Goal: Obtain resource: Download file/media

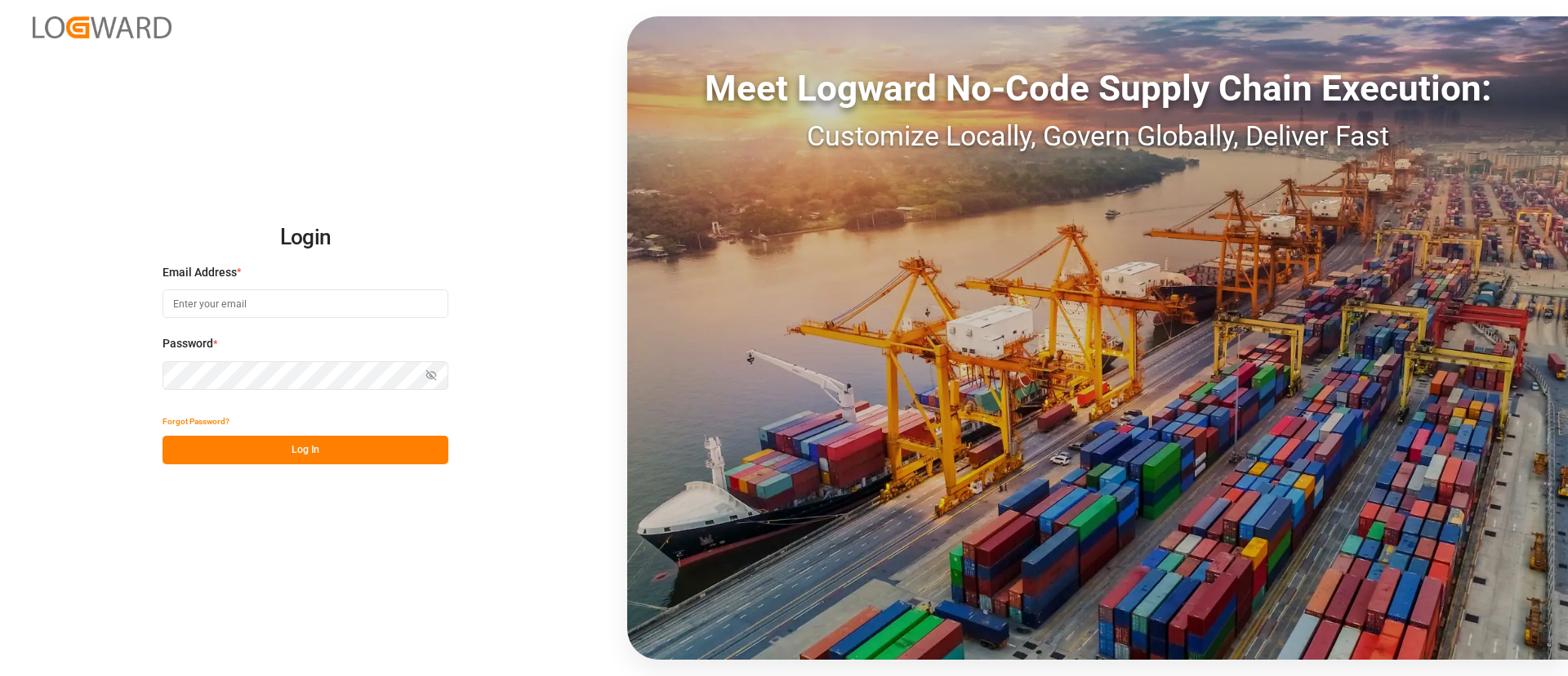
click at [278, 300] on input at bounding box center [305, 304] width 285 height 29
type input "camilo.perez@jamindustries.com"
click at [357, 455] on button "Log In" at bounding box center [305, 450] width 285 height 29
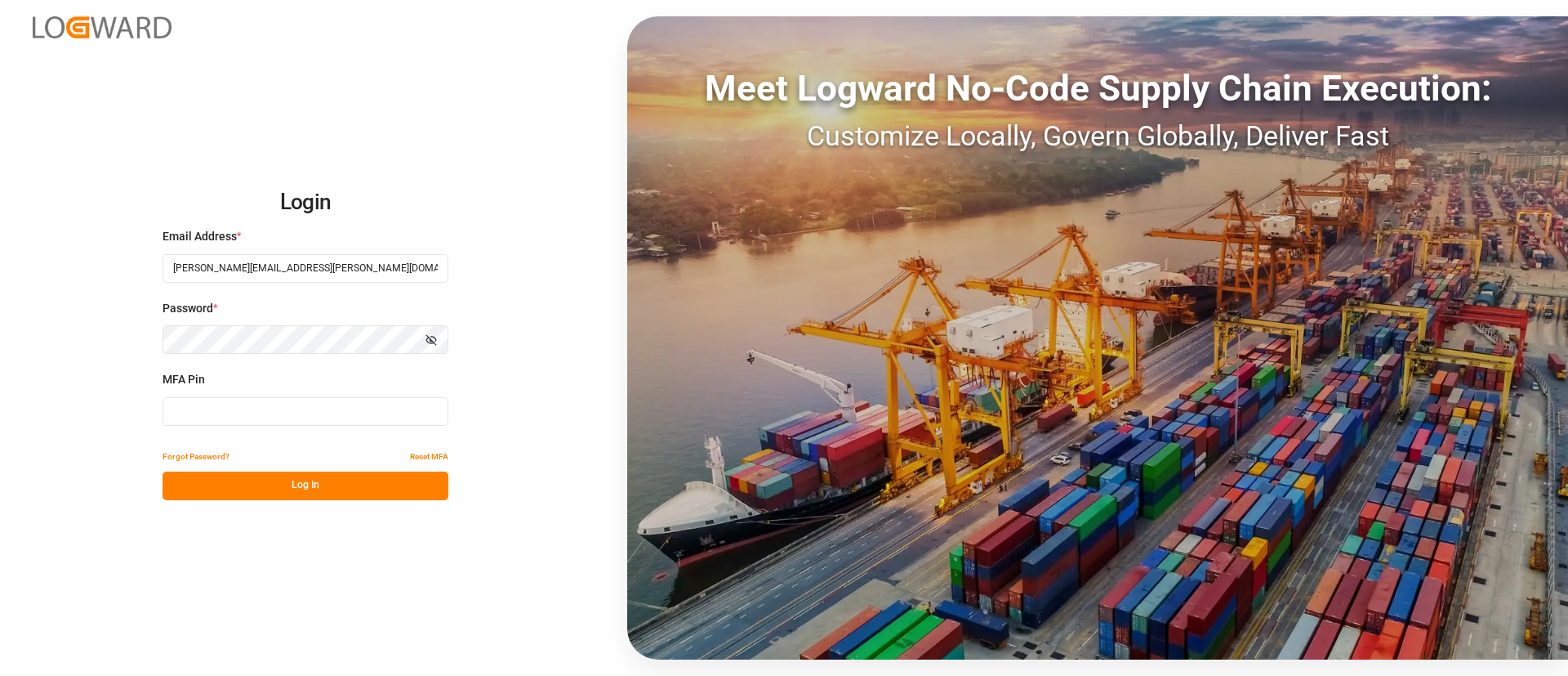
click at [273, 408] on input at bounding box center [305, 411] width 285 height 29
type input "058483"
click at [379, 487] on button "Log In" at bounding box center [305, 486] width 285 height 29
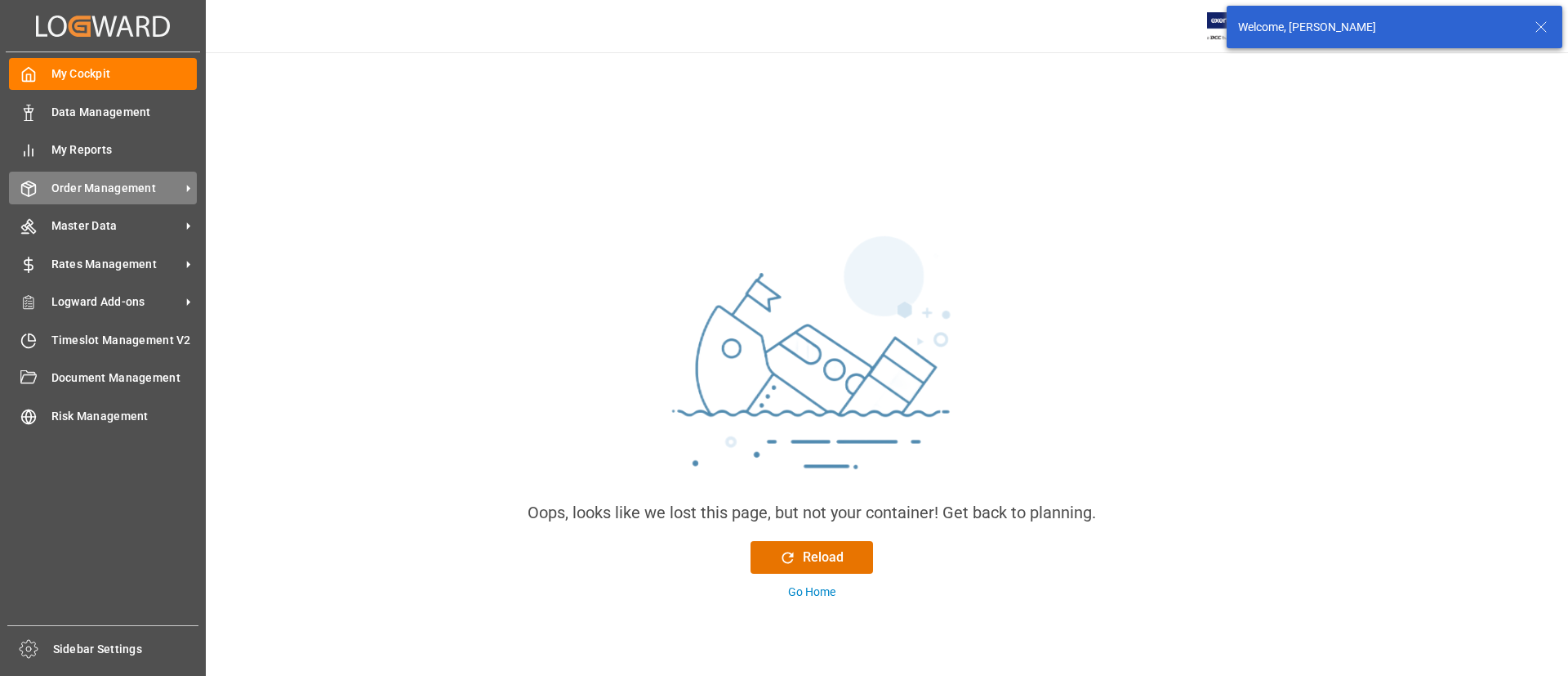
click at [102, 182] on span "Order Management" at bounding box center [116, 189] width 129 height 17
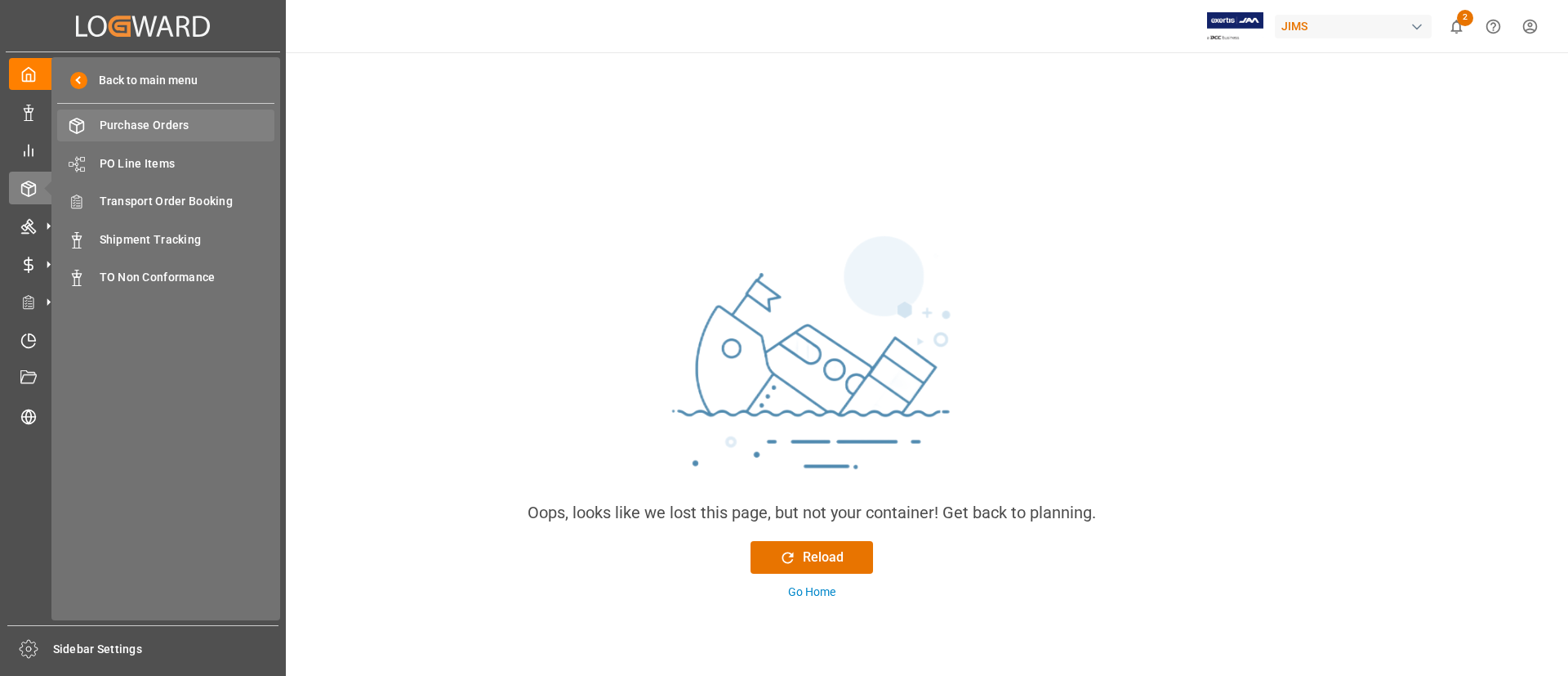
click at [152, 124] on span "Purchase Orders" at bounding box center [187, 126] width 176 height 17
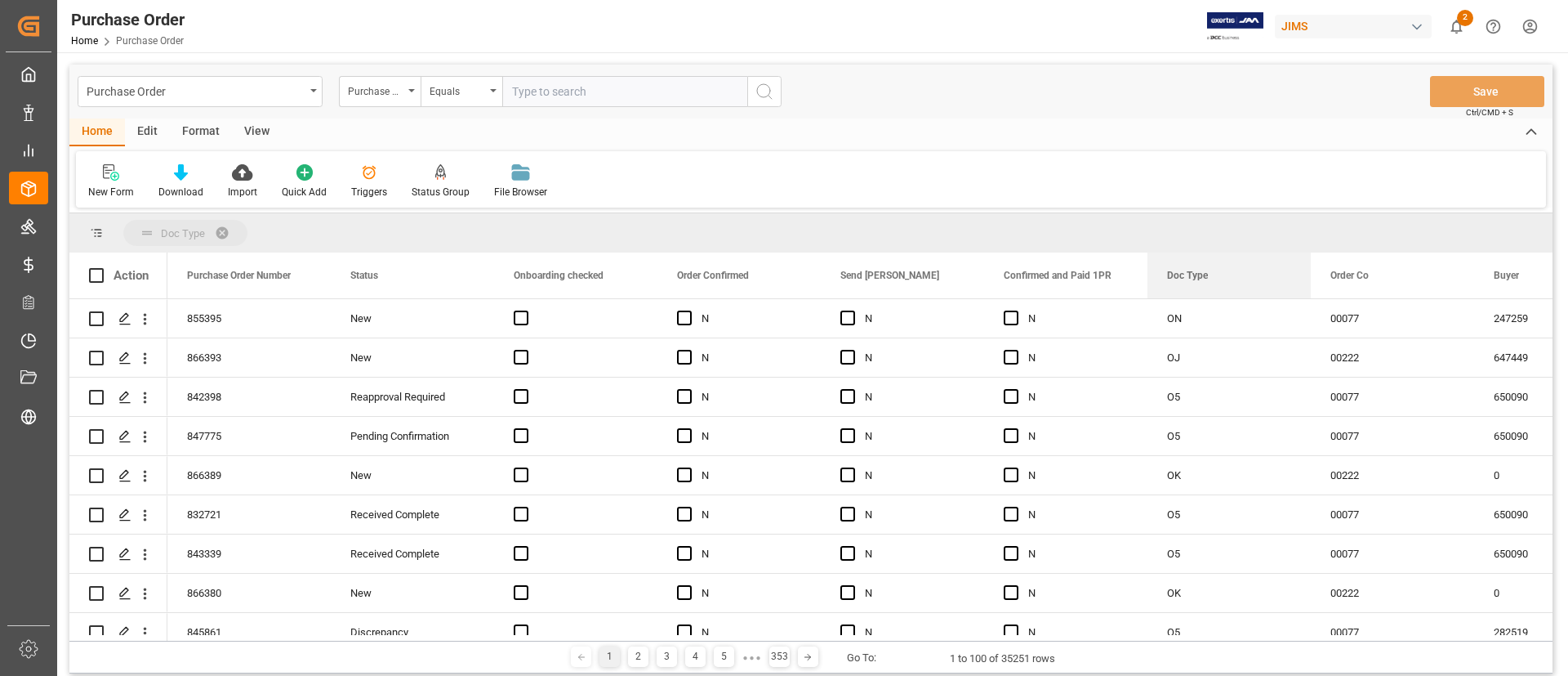
drag, startPoint x: 1214, startPoint y: 275, endPoint x: 1180, endPoint y: 235, distance: 52.5
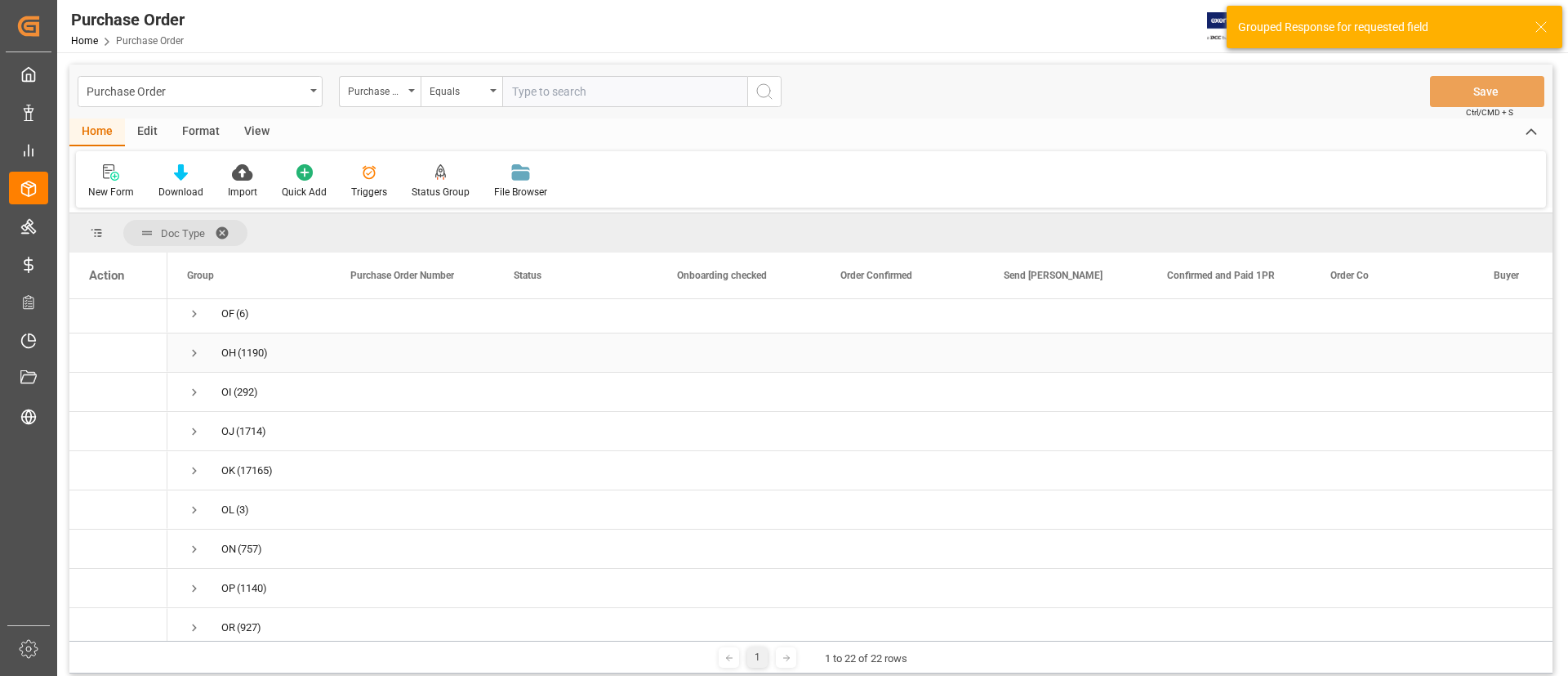
scroll to position [490, 0]
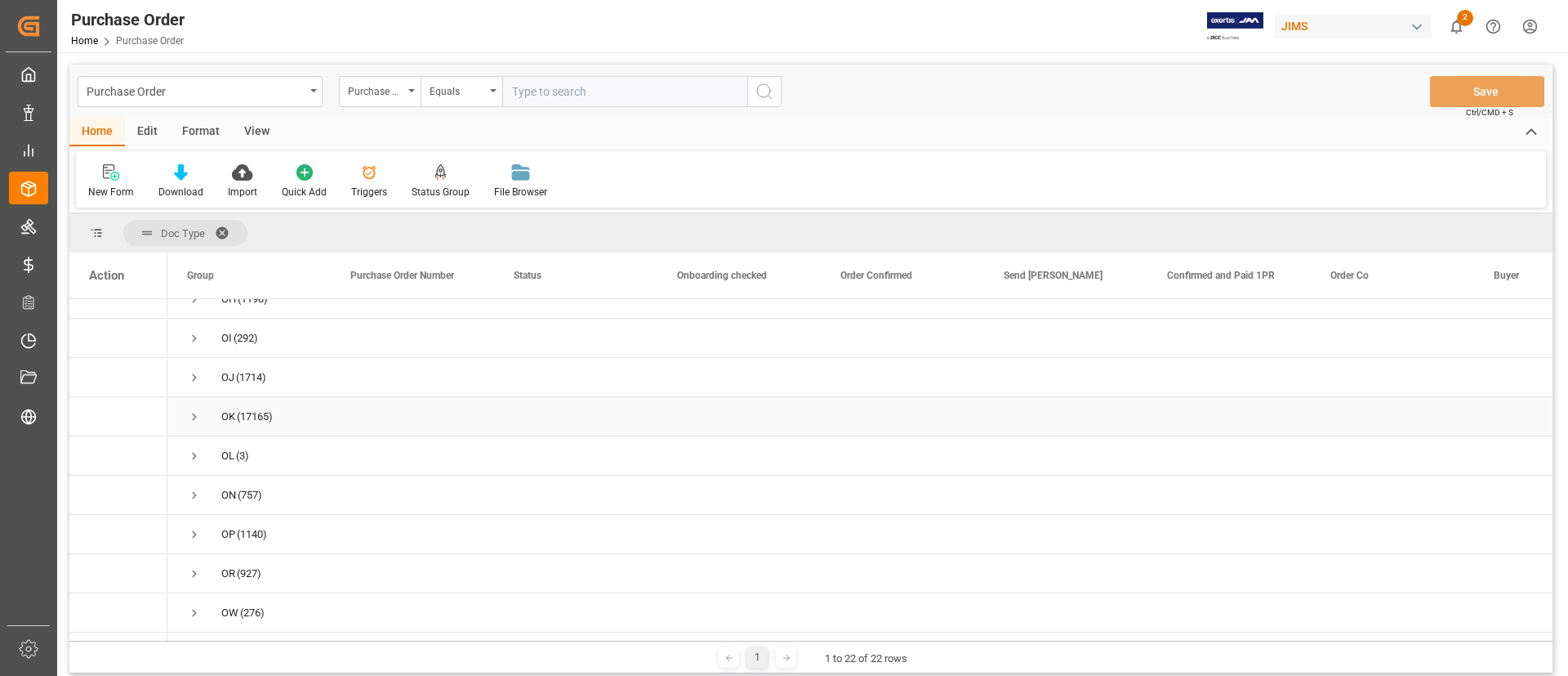
click at [190, 420] on span "Press SPACE to select this row." at bounding box center [194, 416] width 14 height 14
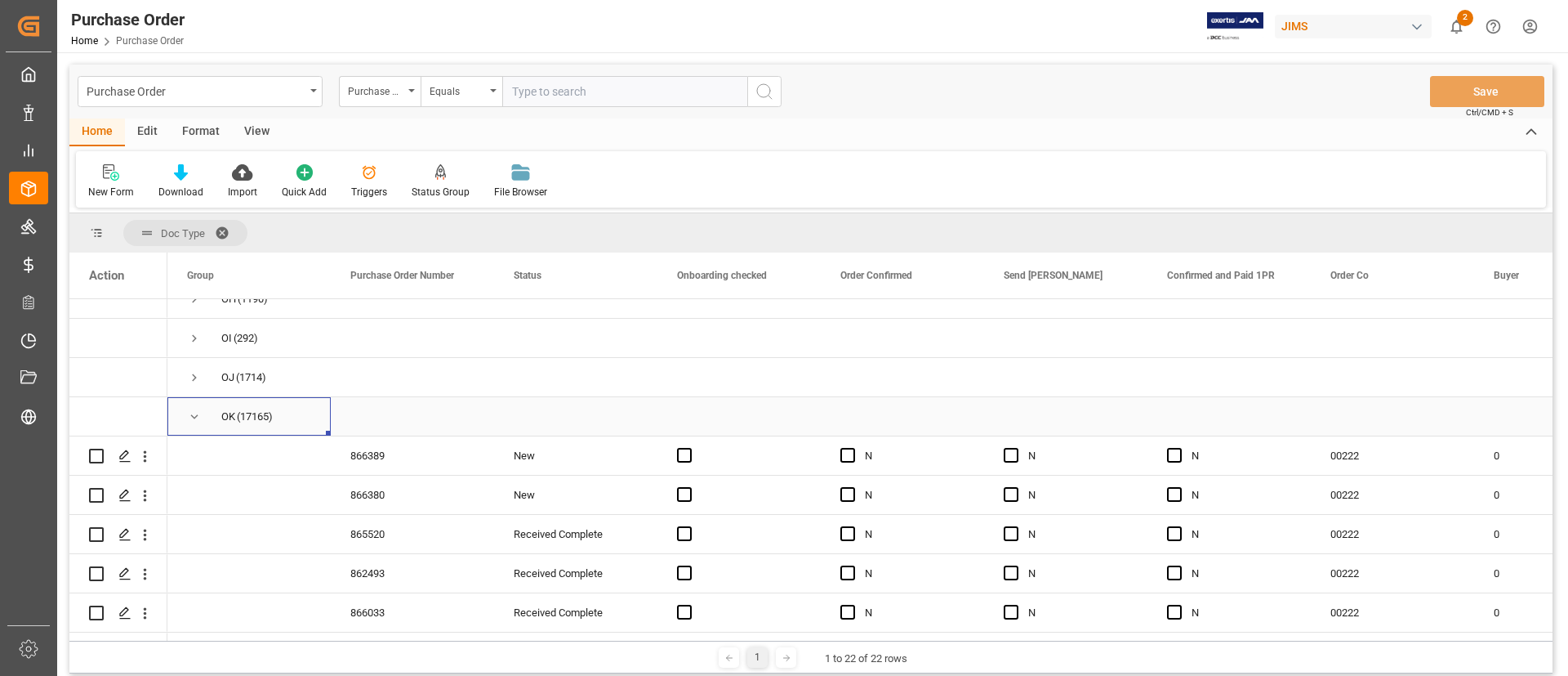
click at [192, 419] on span "Press SPACE to select this row." at bounding box center [194, 416] width 14 height 14
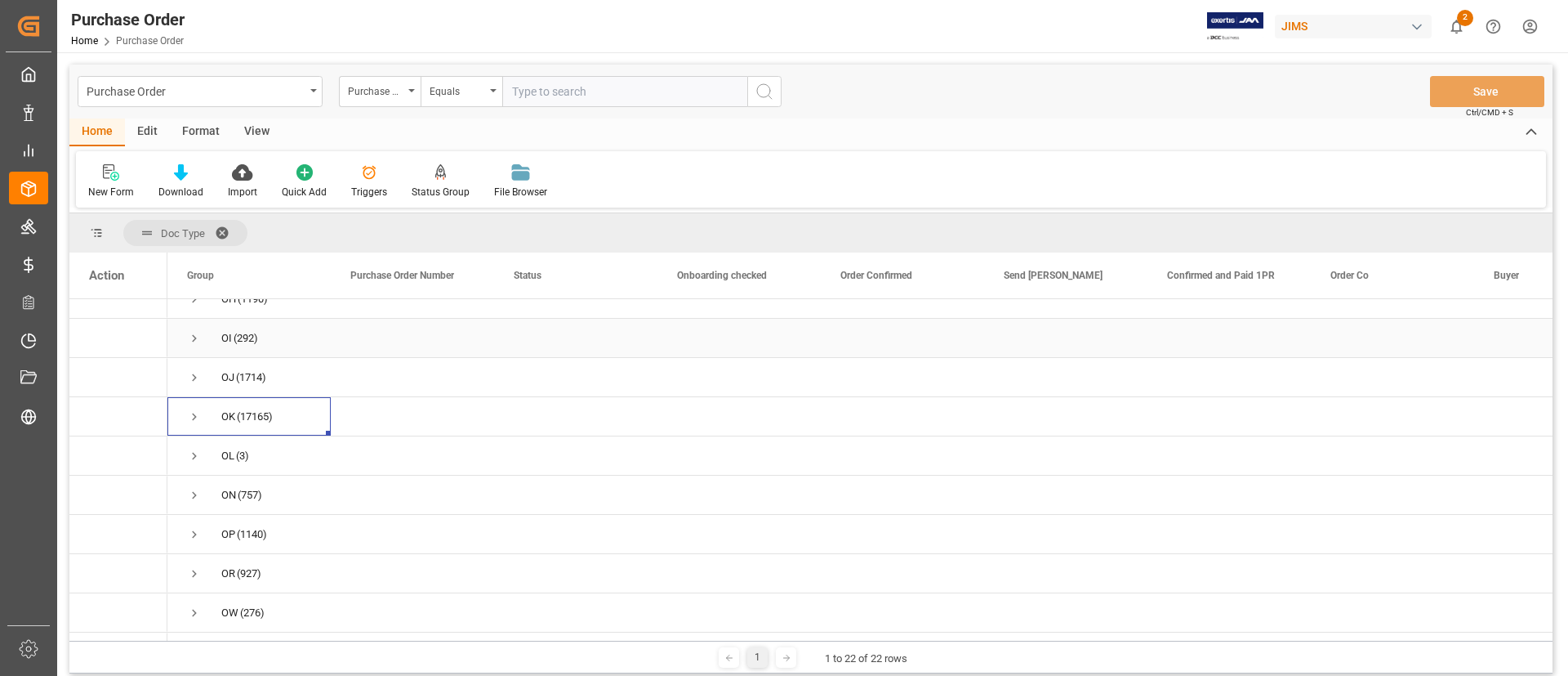
click at [1151, 340] on div "Press SPACE to select this row." at bounding box center [1229, 338] width 164 height 38
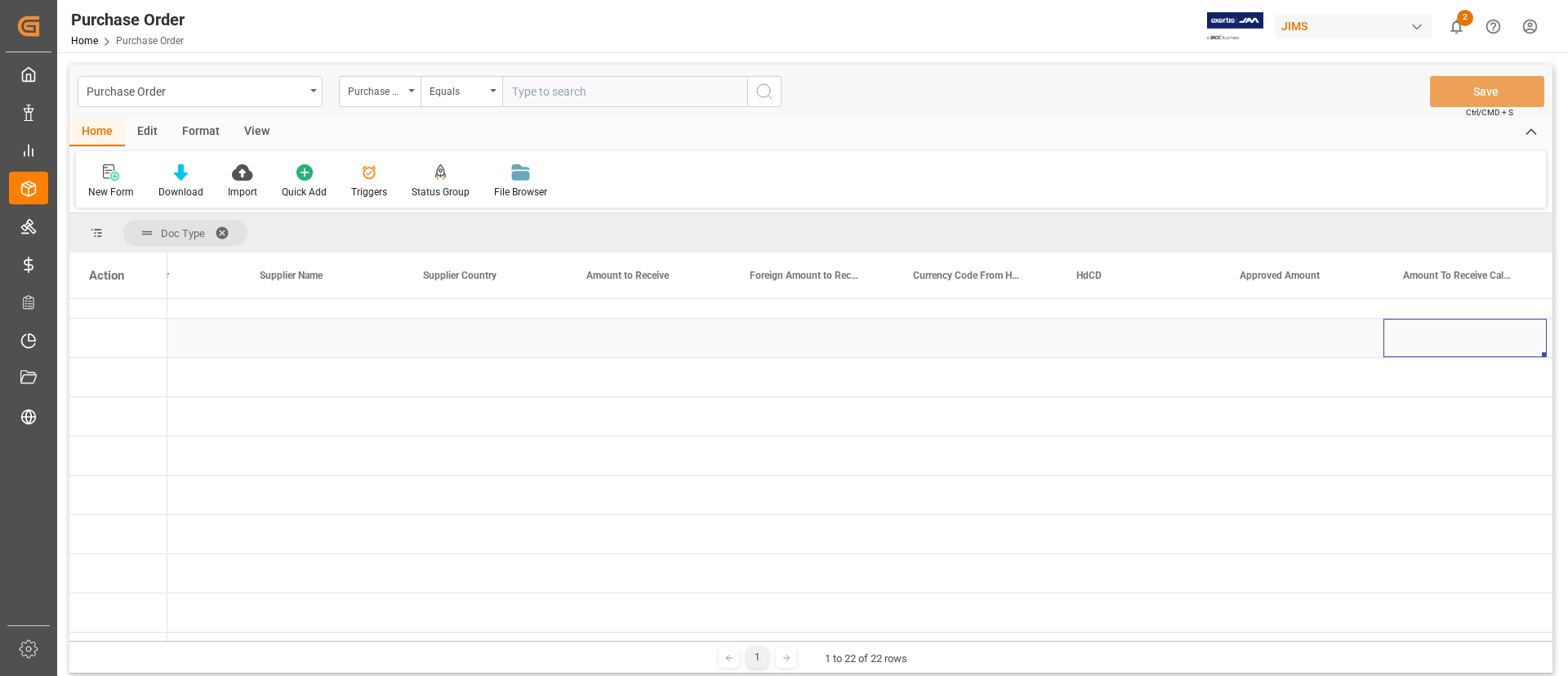
scroll to position [0, 2214]
drag, startPoint x: 1108, startPoint y: 271, endPoint x: 326, endPoint y: 229, distance: 783.1
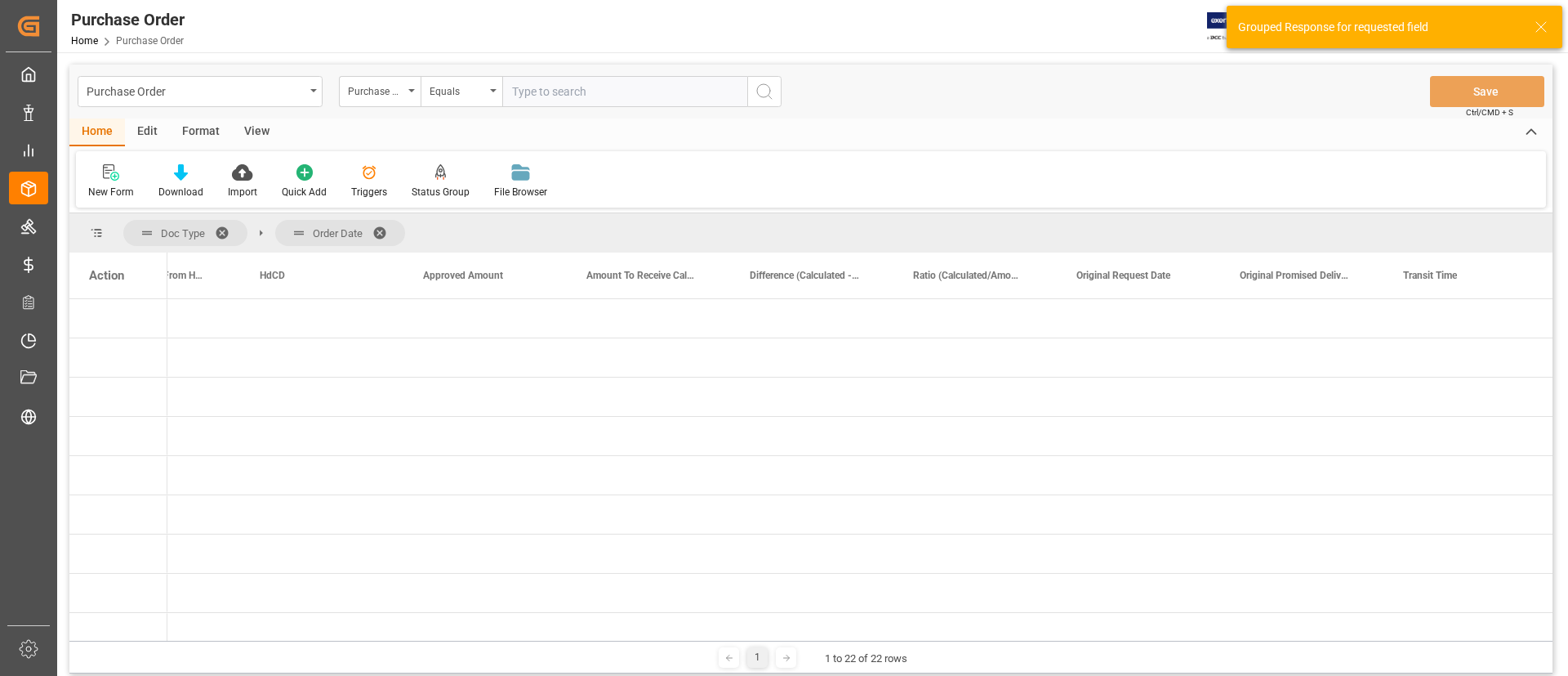
drag, startPoint x: 167, startPoint y: 229, endPoint x: 429, endPoint y: 229, distance: 262.0
click at [429, 229] on div "Doc Type Order Date" at bounding box center [811, 232] width 1483 height 39
click at [221, 226] on span at bounding box center [227, 232] width 26 height 14
drag, startPoint x: 678, startPoint y: 634, endPoint x: 377, endPoint y: 637, distance: 301.0
click at [377, 637] on div at bounding box center [857, 638] width 1380 height 6
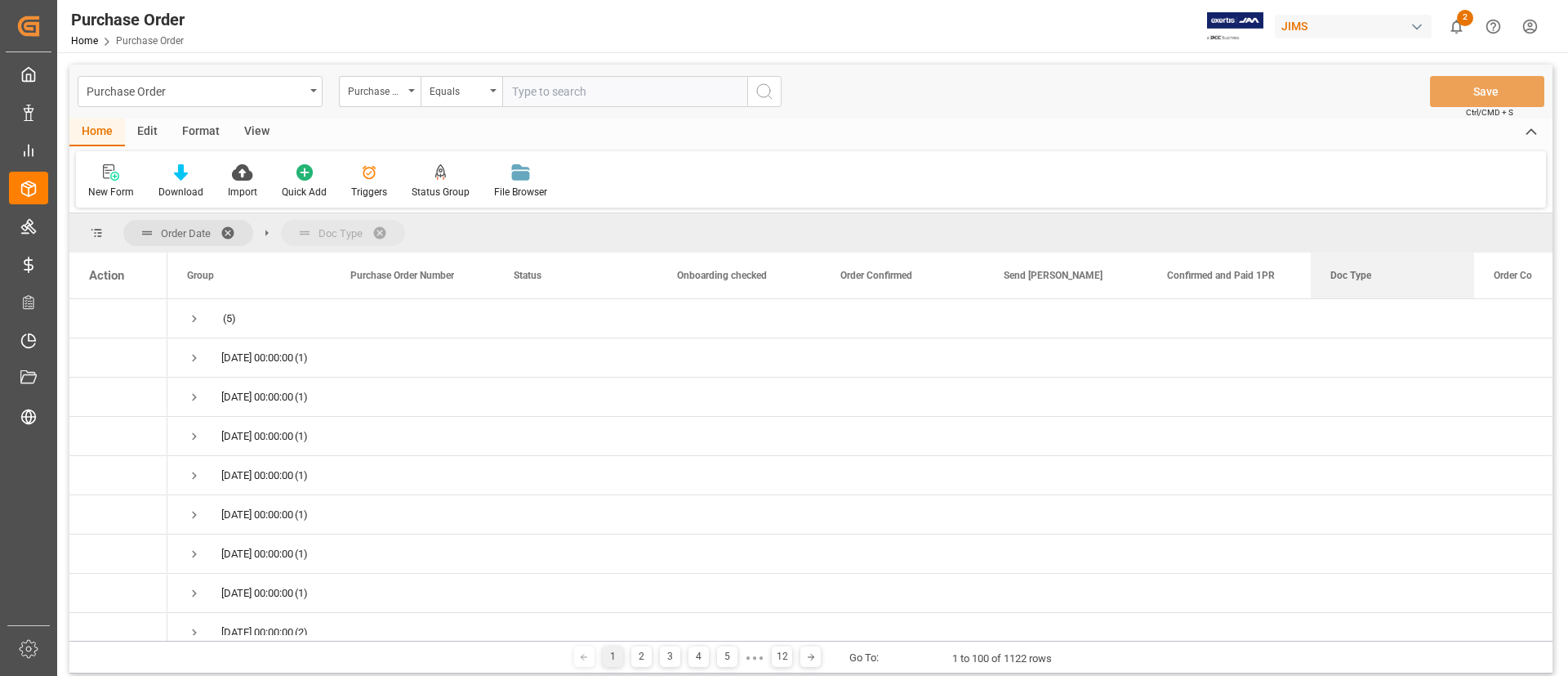
drag, startPoint x: 1360, startPoint y: 267, endPoint x: 1260, endPoint y: 214, distance: 113.2
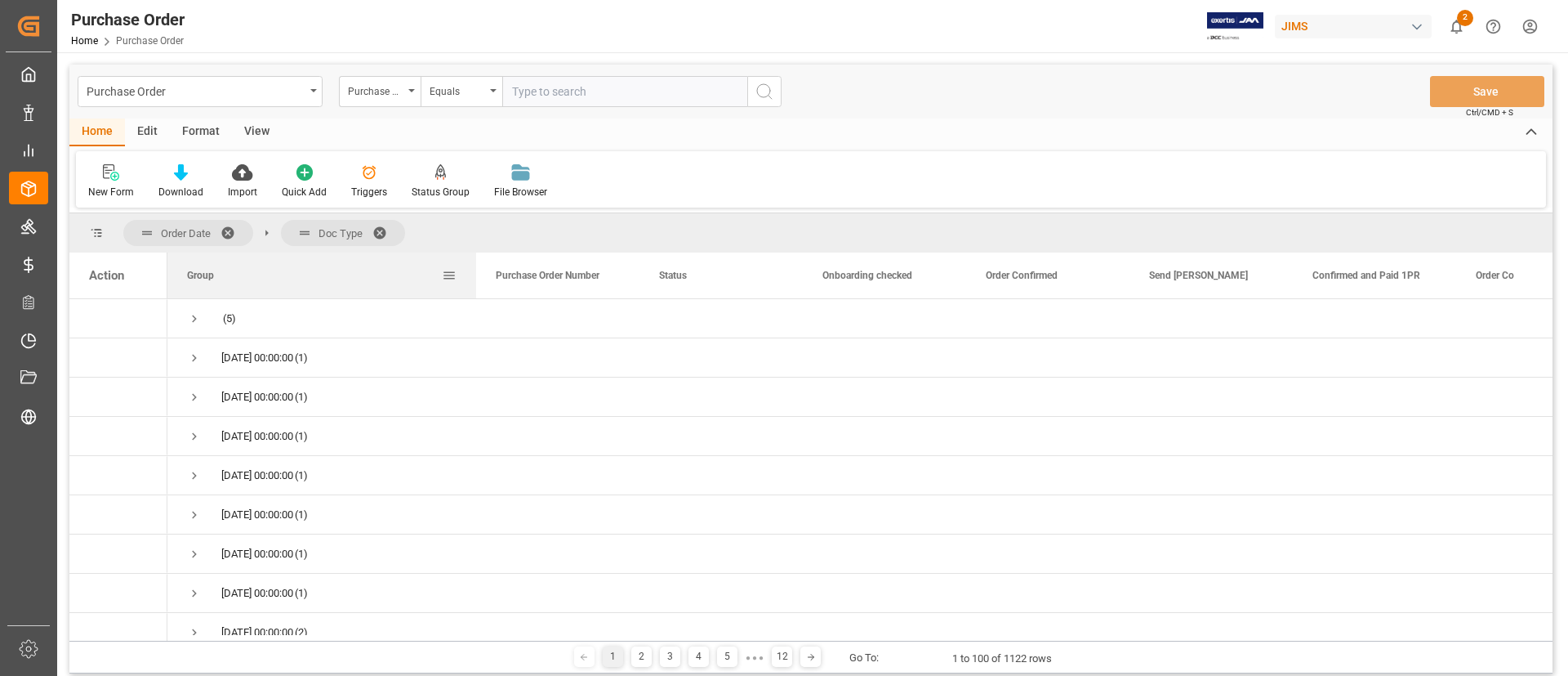
drag, startPoint x: 329, startPoint y: 282, endPoint x: 508, endPoint y: 283, distance: 179.0
click at [480, 283] on div at bounding box center [476, 275] width 7 height 46
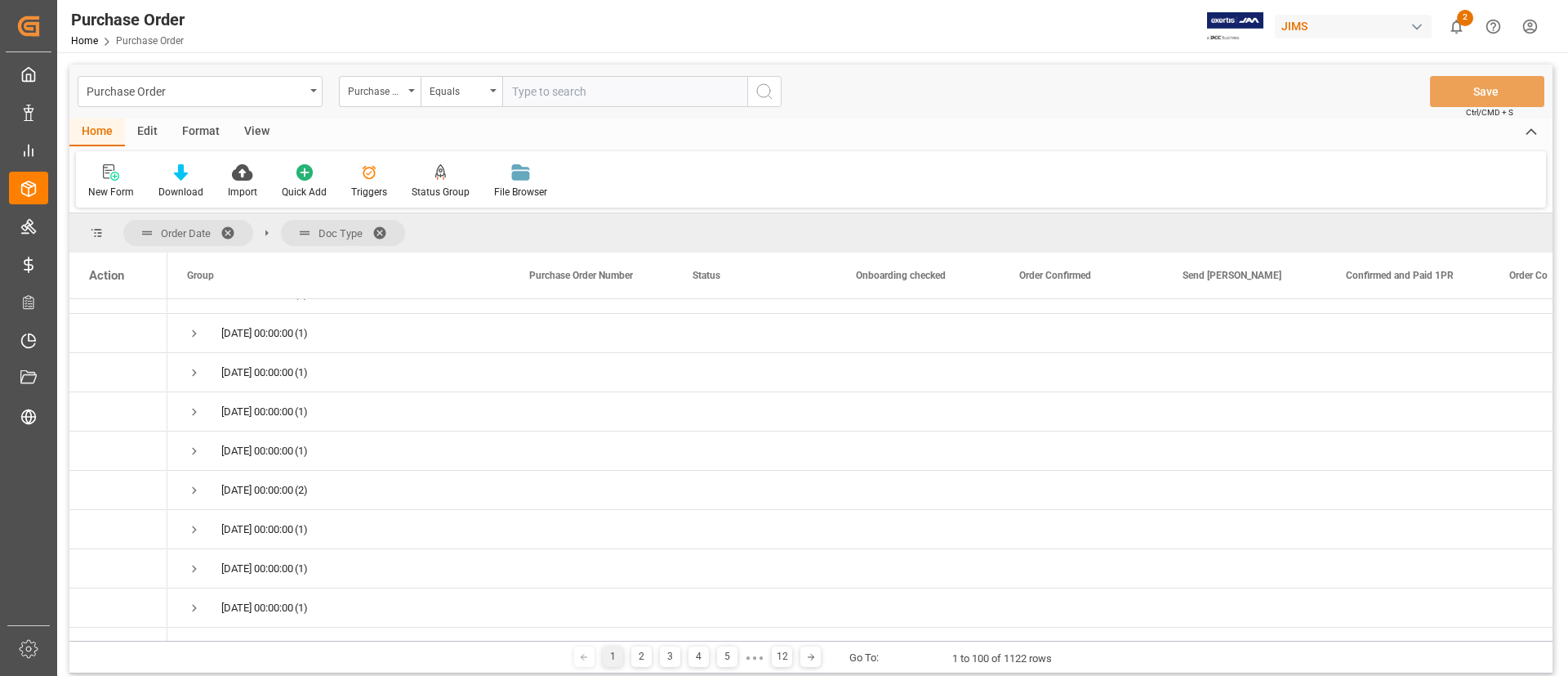
click at [229, 230] on span at bounding box center [233, 232] width 26 height 14
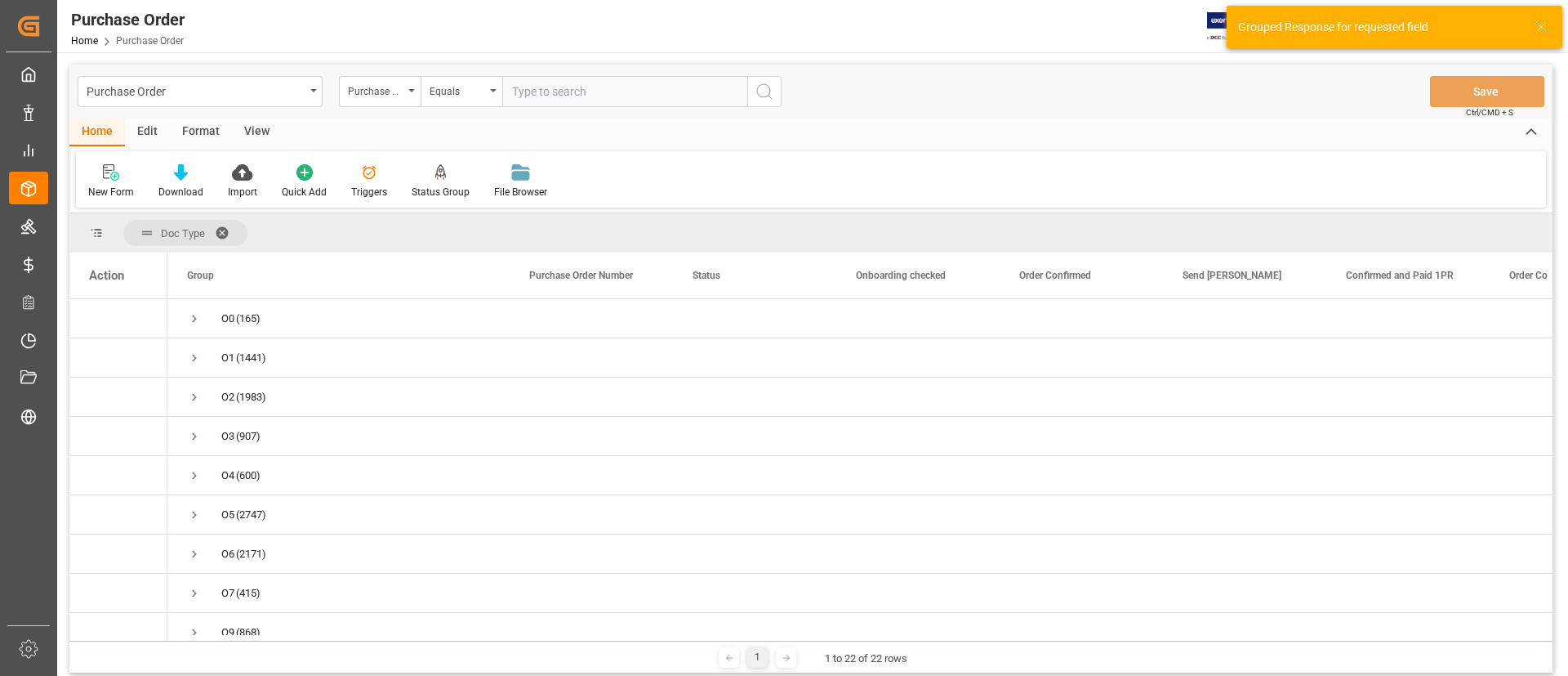
click at [225, 228] on span at bounding box center [227, 232] width 26 height 14
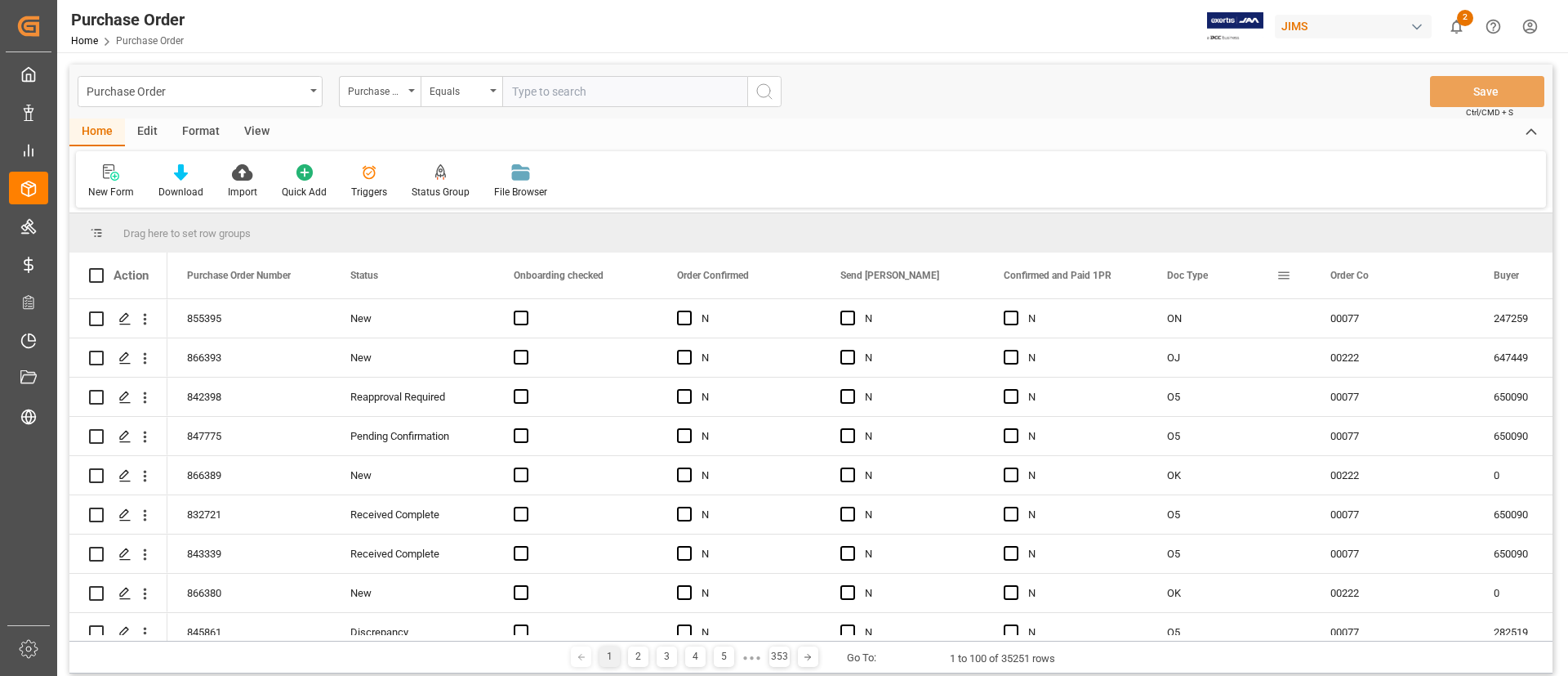
click at [1289, 274] on span at bounding box center [1284, 275] width 14 height 14
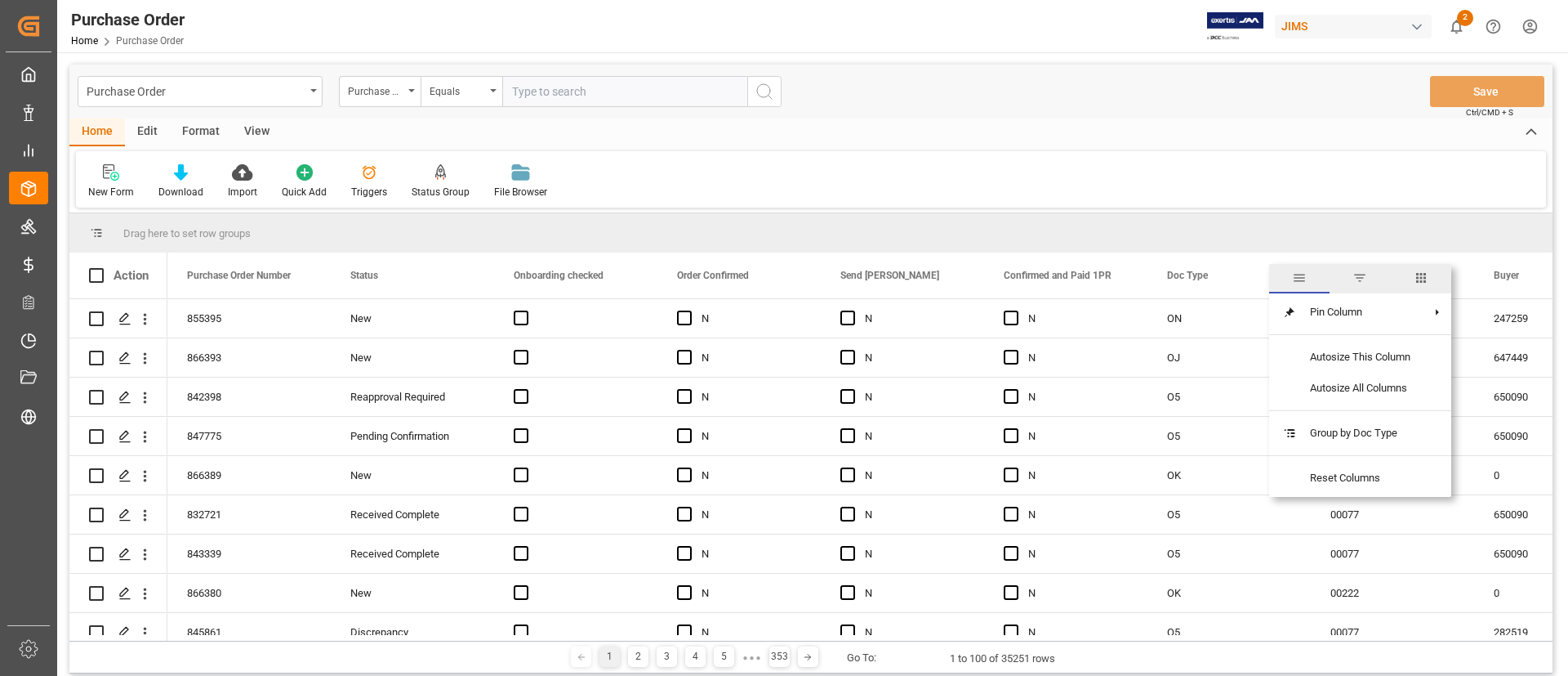
click at [1363, 284] on span "filter" at bounding box center [1360, 277] width 14 height 14
type input "OK"
click at [1377, 418] on button "Apply" at bounding box center [1380, 414] width 30 height 16
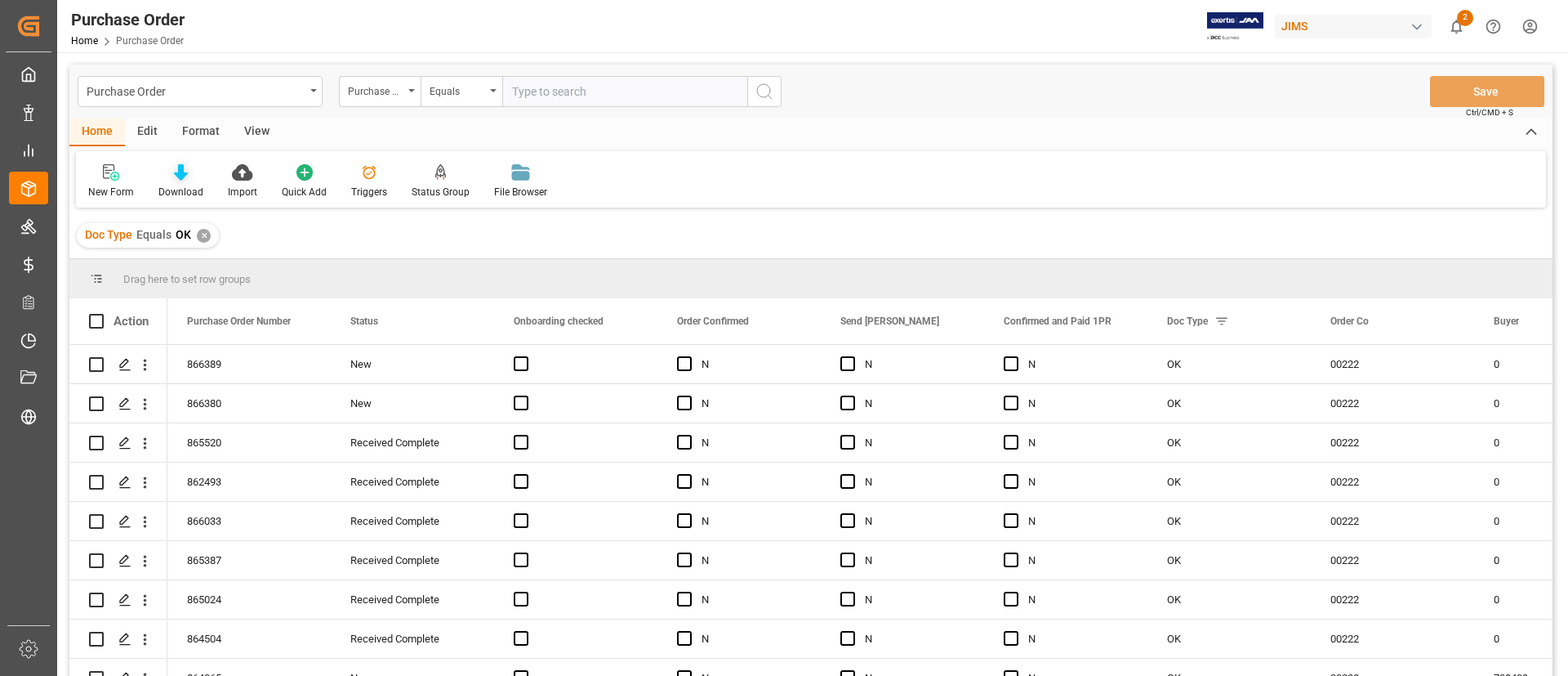
click at [170, 176] on div at bounding box center [181, 172] width 45 height 17
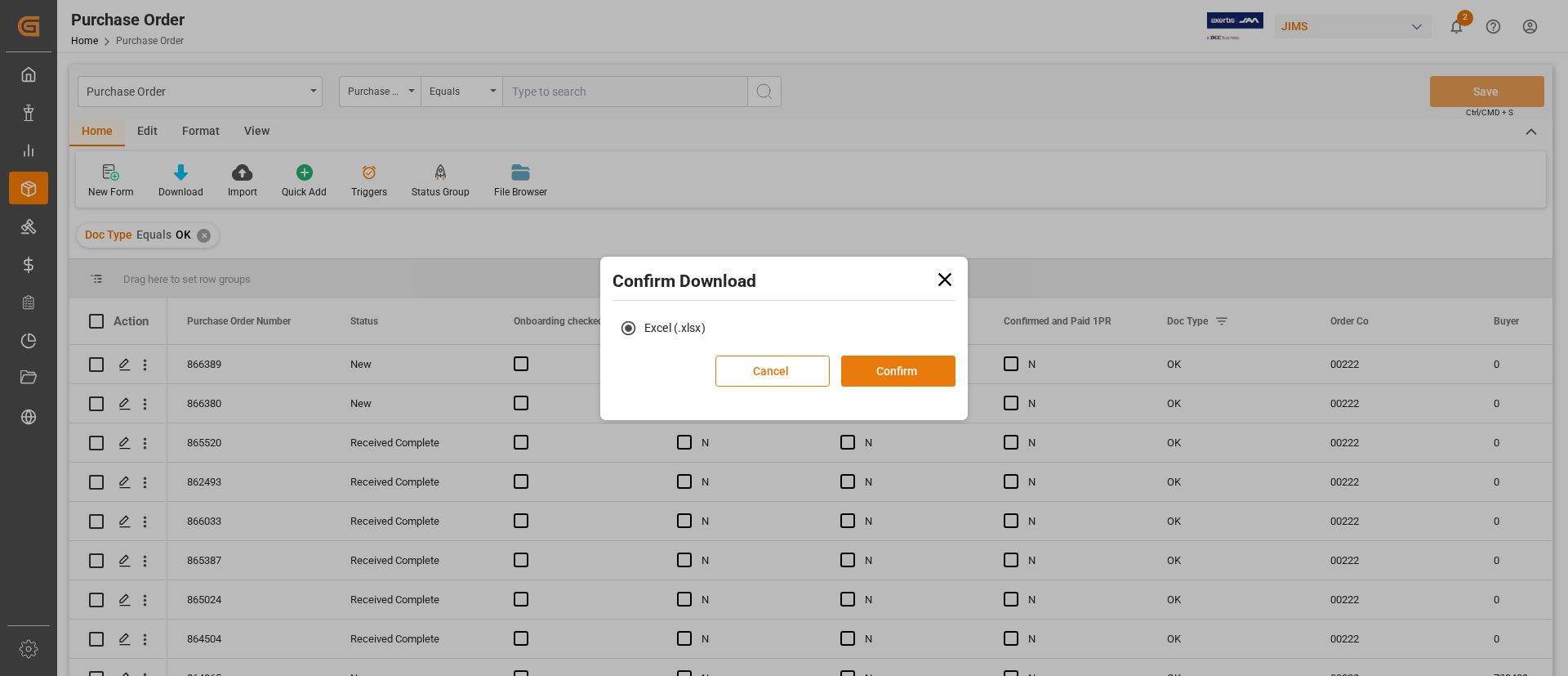
click at [898, 372] on button "Confirm" at bounding box center [898, 370] width 114 height 31
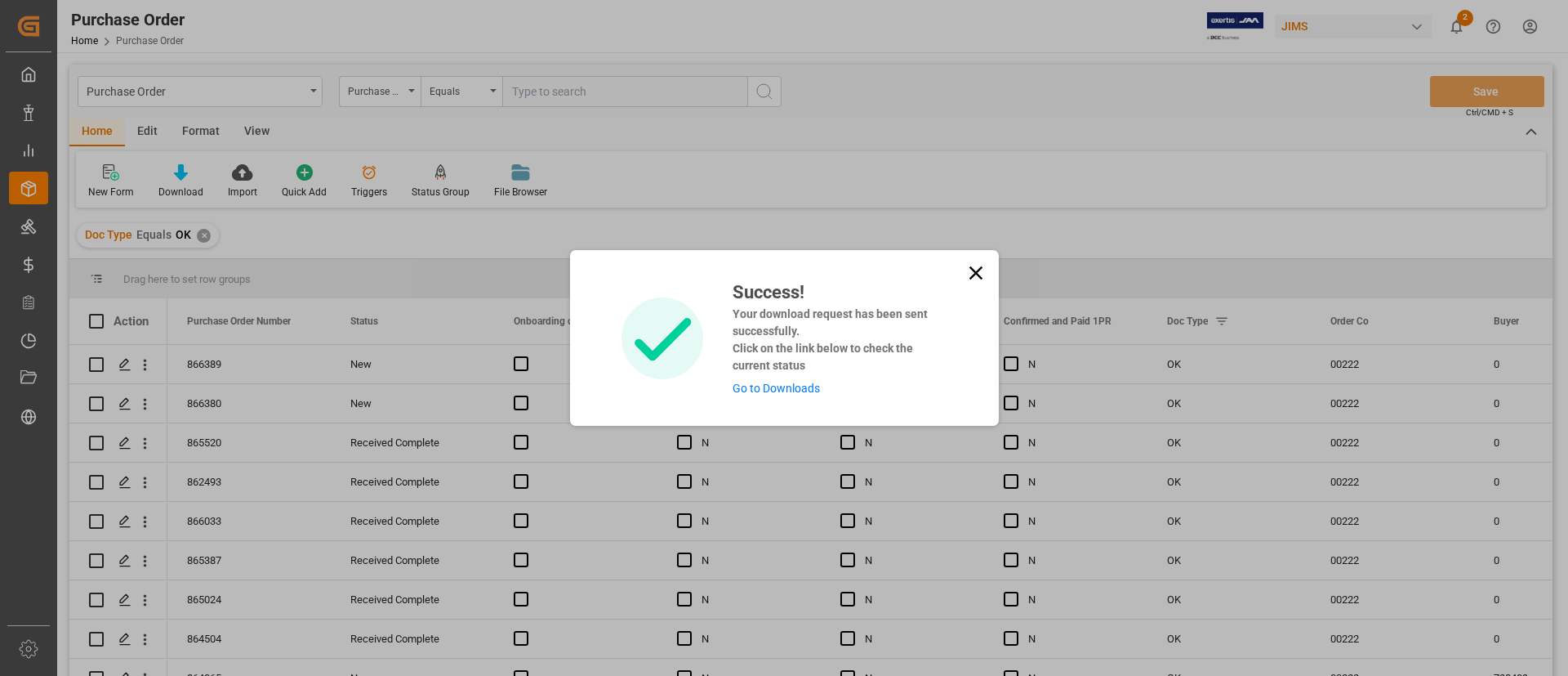
click at [803, 384] on link "Go to Downloads" at bounding box center [776, 388] width 88 height 13
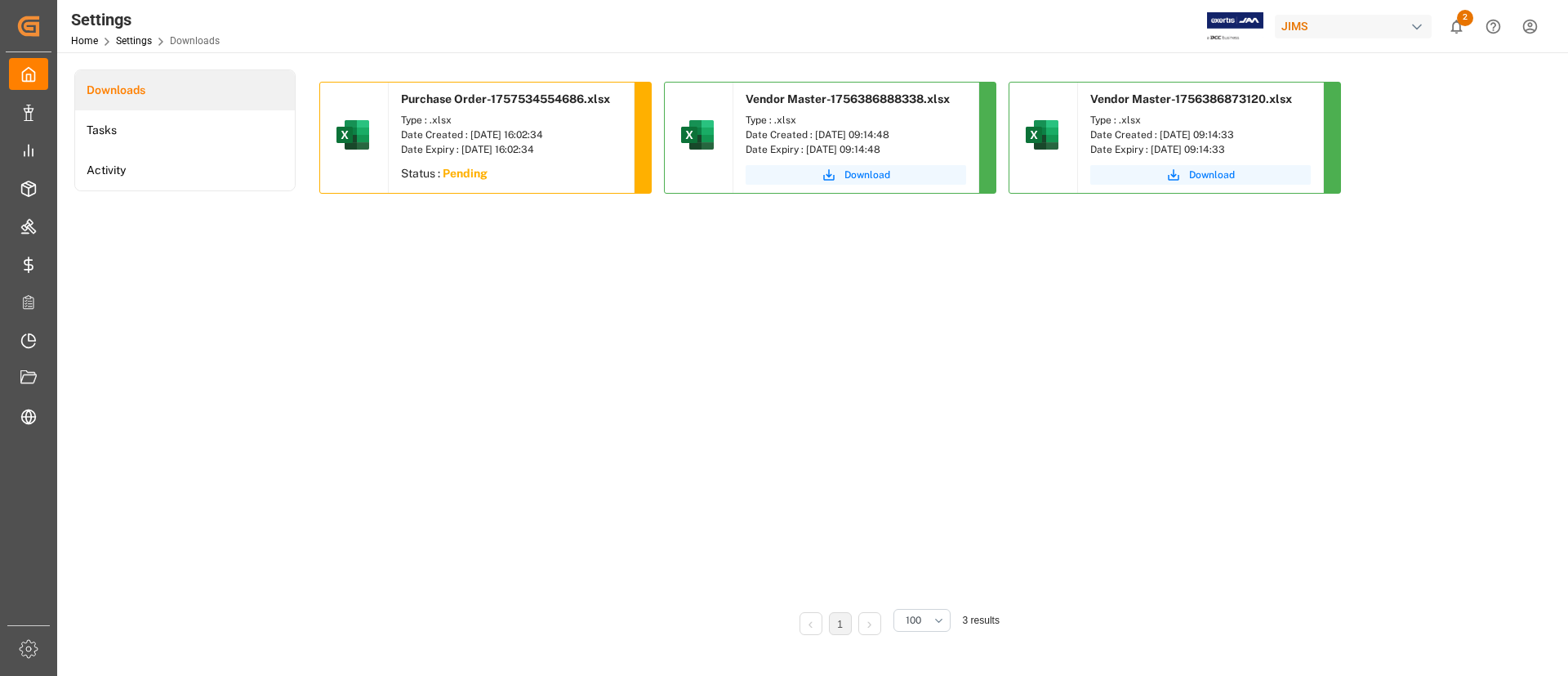
click at [558, 312] on div "Purchase Order-1757534554686.xlsx Type : .xlsx Date Created : 09-10-2025 16:02:…" at bounding box center [896, 338] width 1154 height 512
click at [545, 298] on div "Purchase Order-1757534554686.xlsx Type : .xlsx Date Created : 09-10-2025 16:02:…" at bounding box center [896, 338] width 1154 height 512
click at [468, 317] on div "Purchase Order-1757534554686.xlsx Type : .xlsx Date Created : 09-10-2025 16:02:…" at bounding box center [896, 338] width 1154 height 512
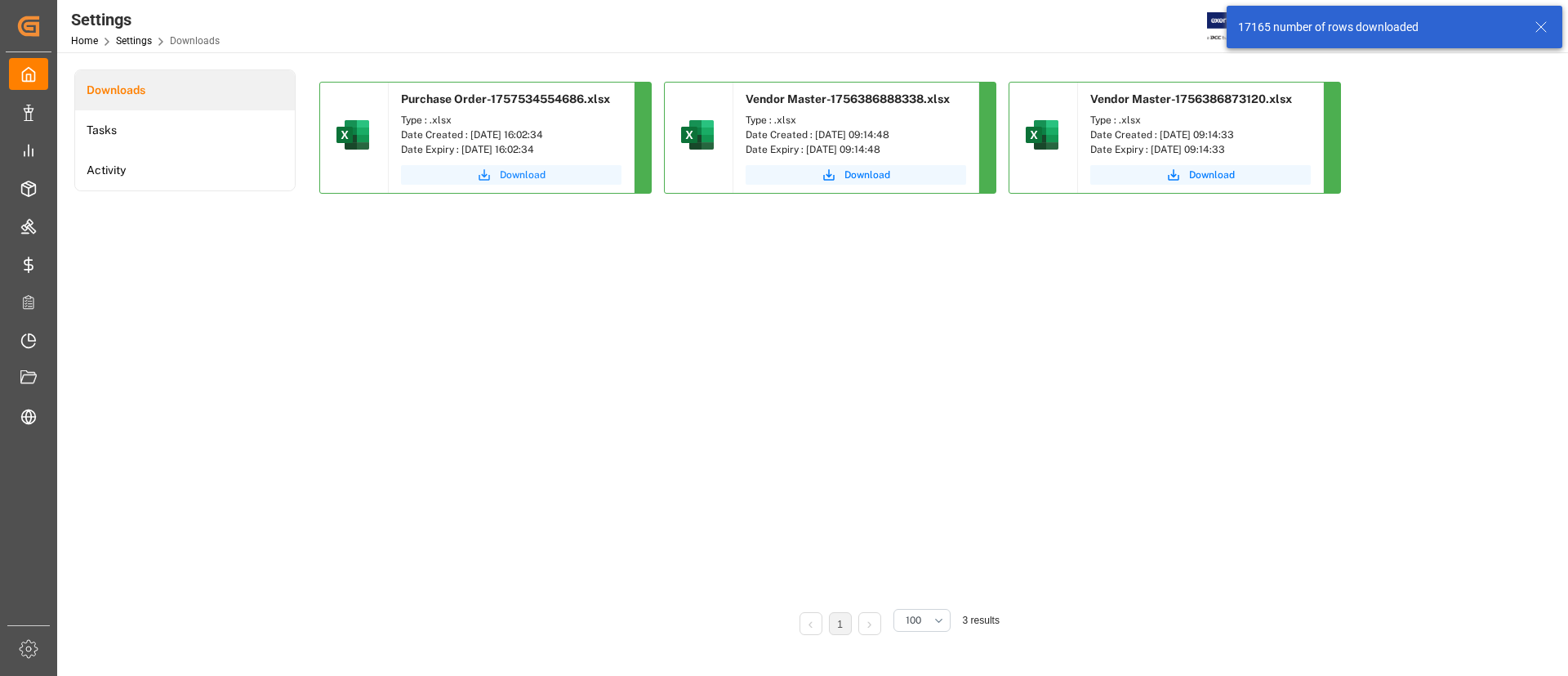
click at [526, 177] on span "Download" at bounding box center [522, 174] width 46 height 14
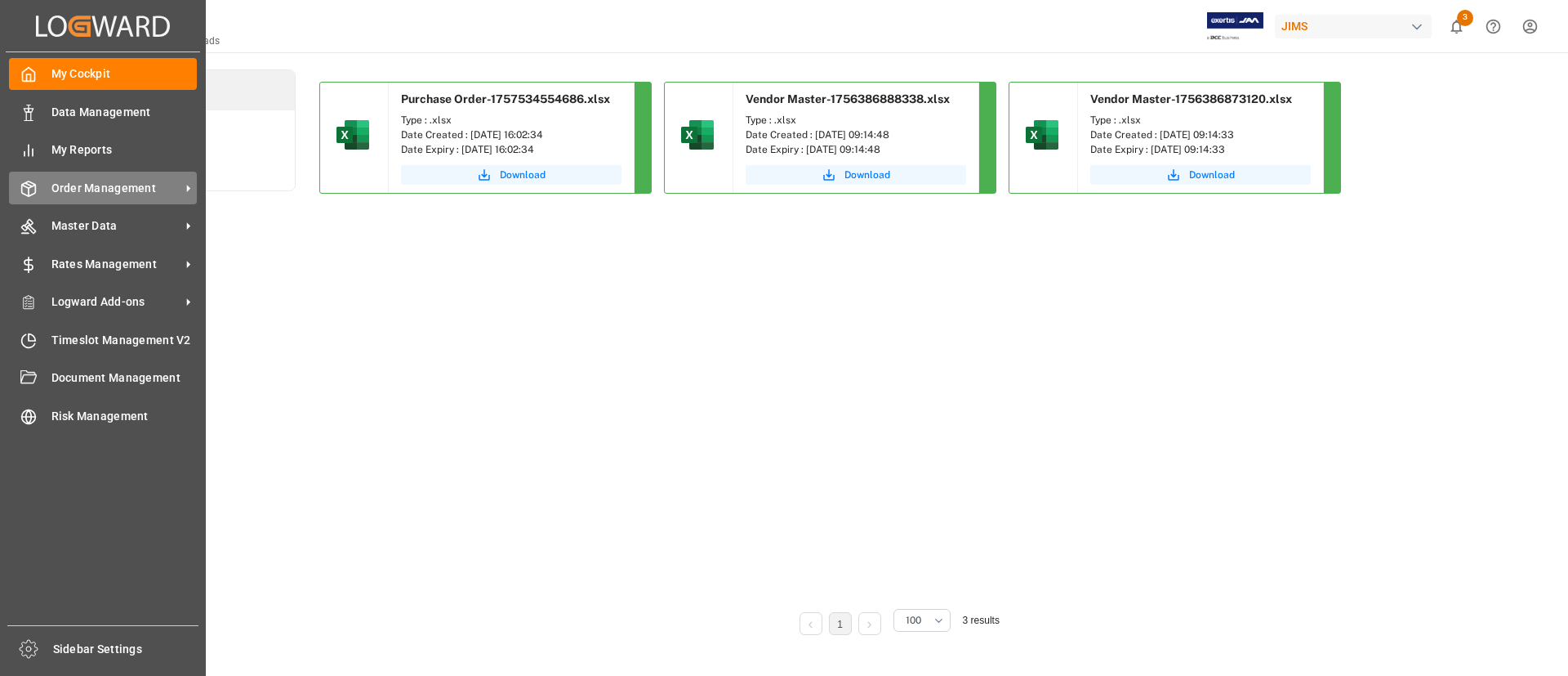
click at [87, 188] on span "Order Management" at bounding box center [116, 189] width 129 height 17
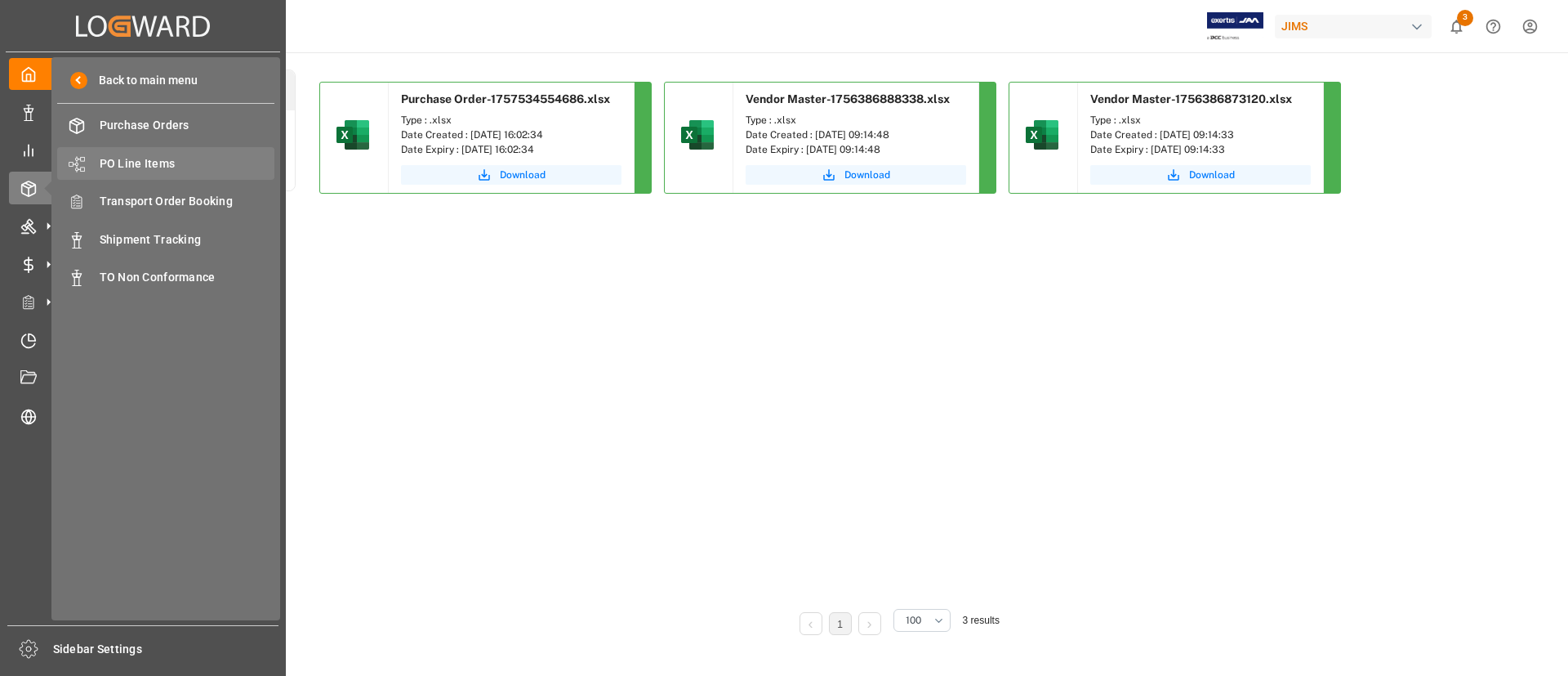
click at [147, 165] on span "PO Line Items" at bounding box center [187, 164] width 176 height 17
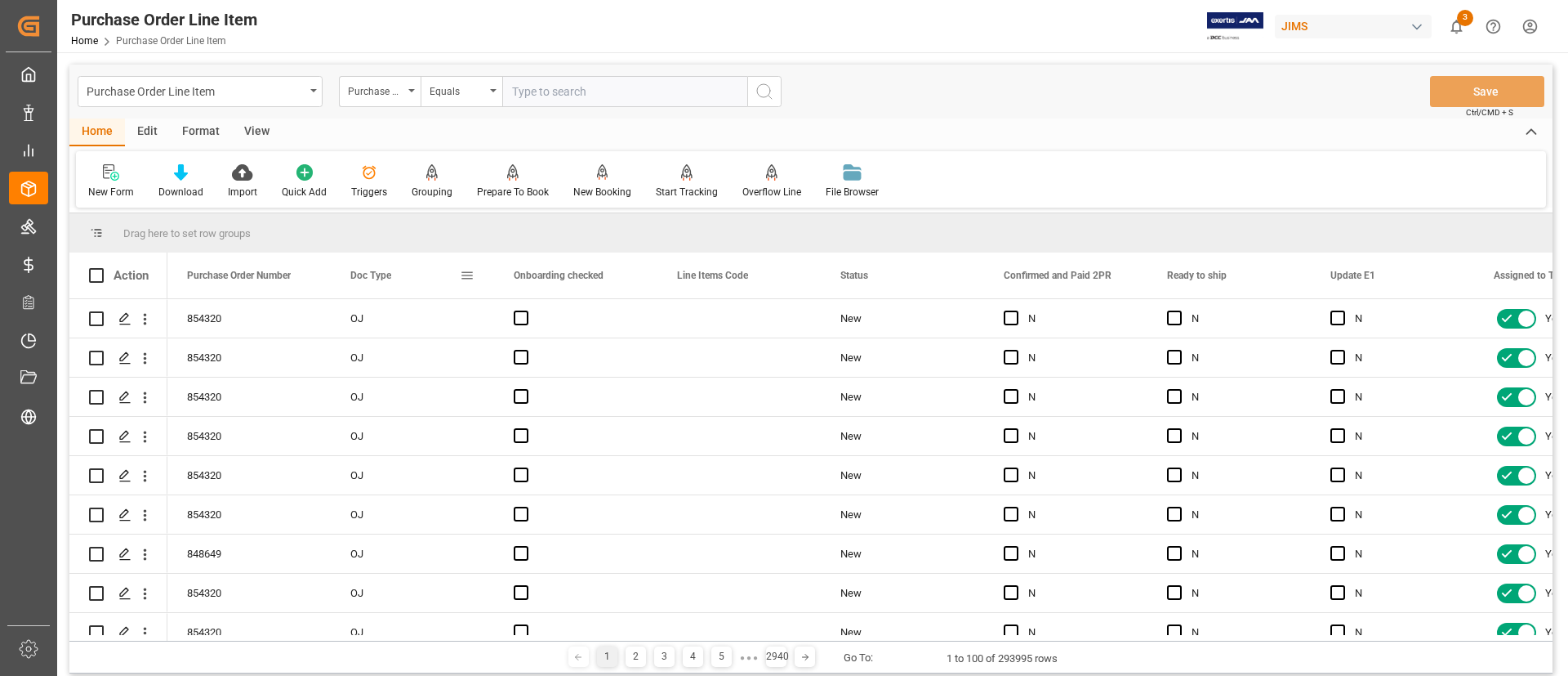
click at [474, 276] on span at bounding box center [466, 275] width 14 height 14
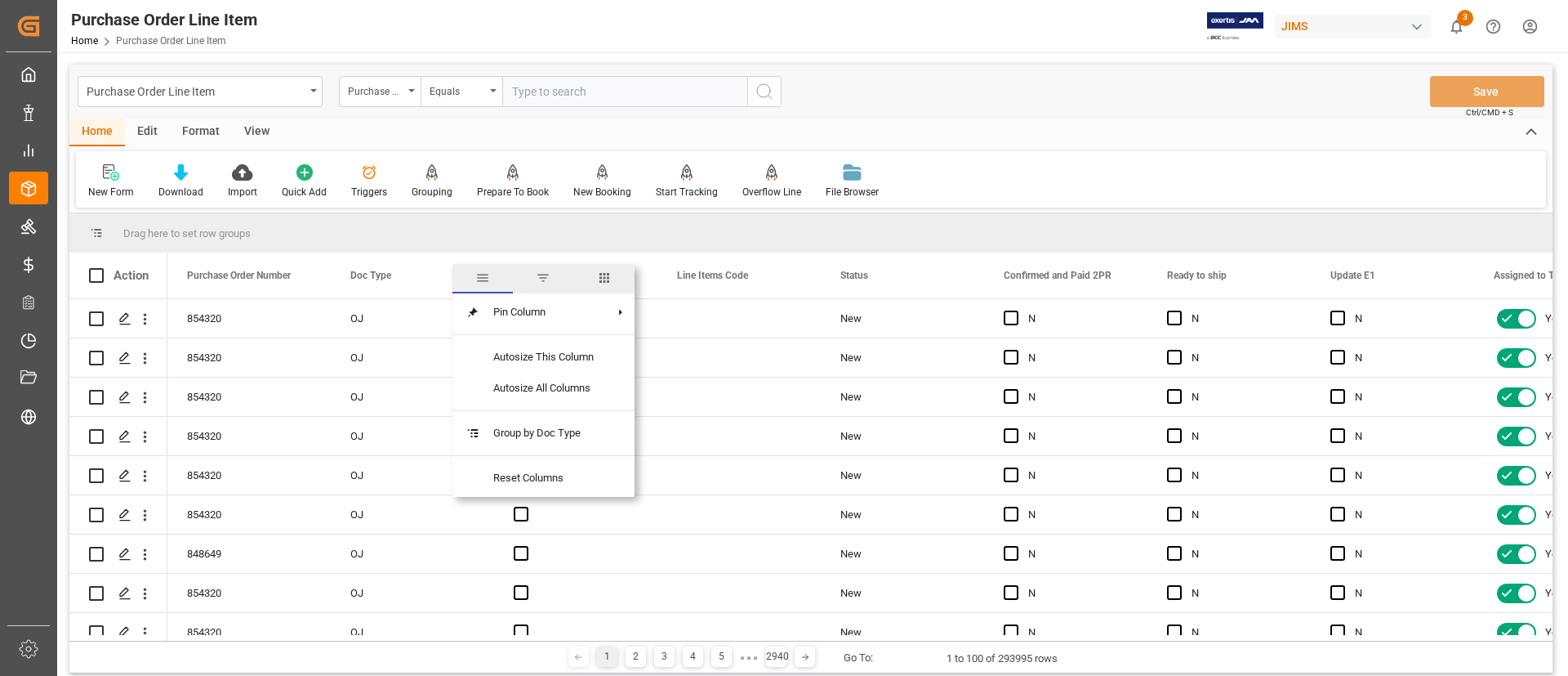
click at [551, 286] on span "filter" at bounding box center [543, 278] width 61 height 30
type input "OK"
click at [565, 414] on button "Apply" at bounding box center [563, 414] width 30 height 16
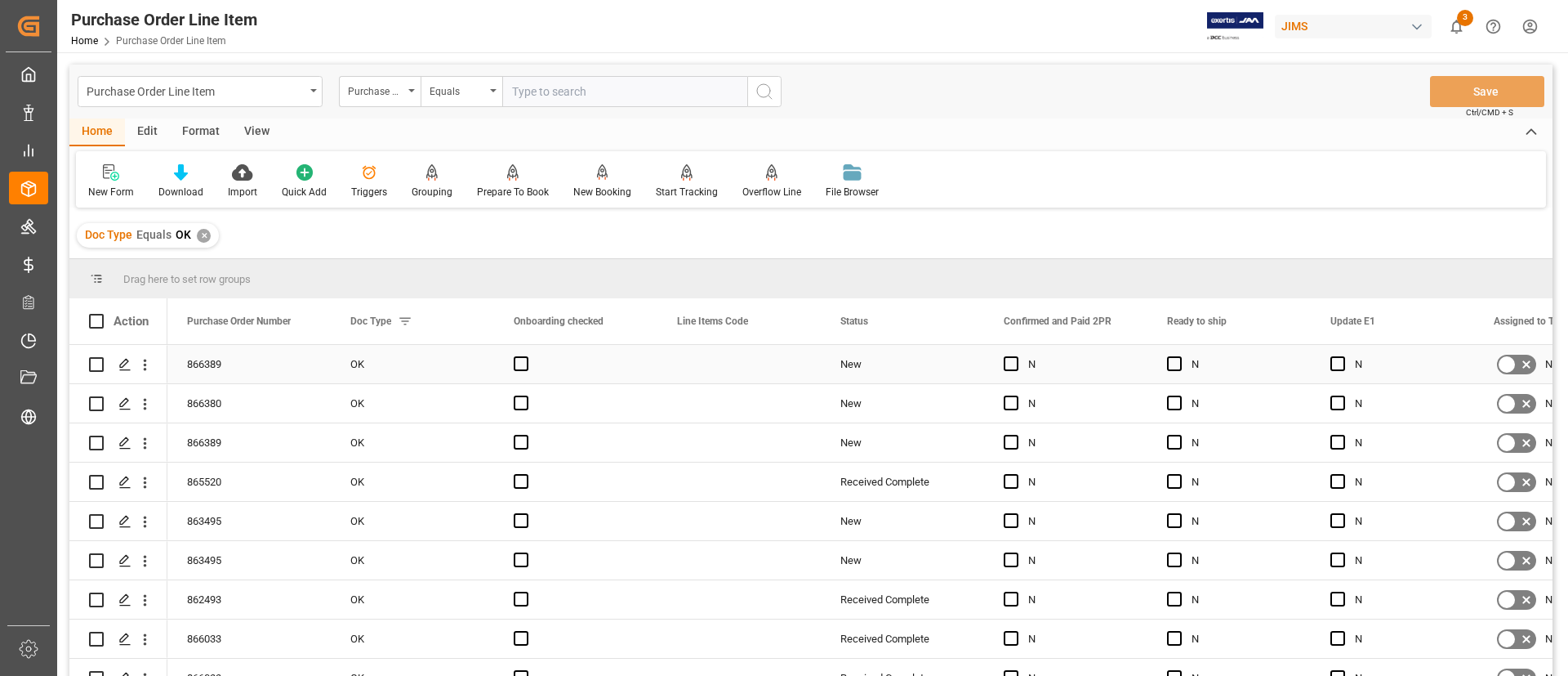
click at [690, 371] on div "Press SPACE to select this row." at bounding box center [739, 364] width 164 height 38
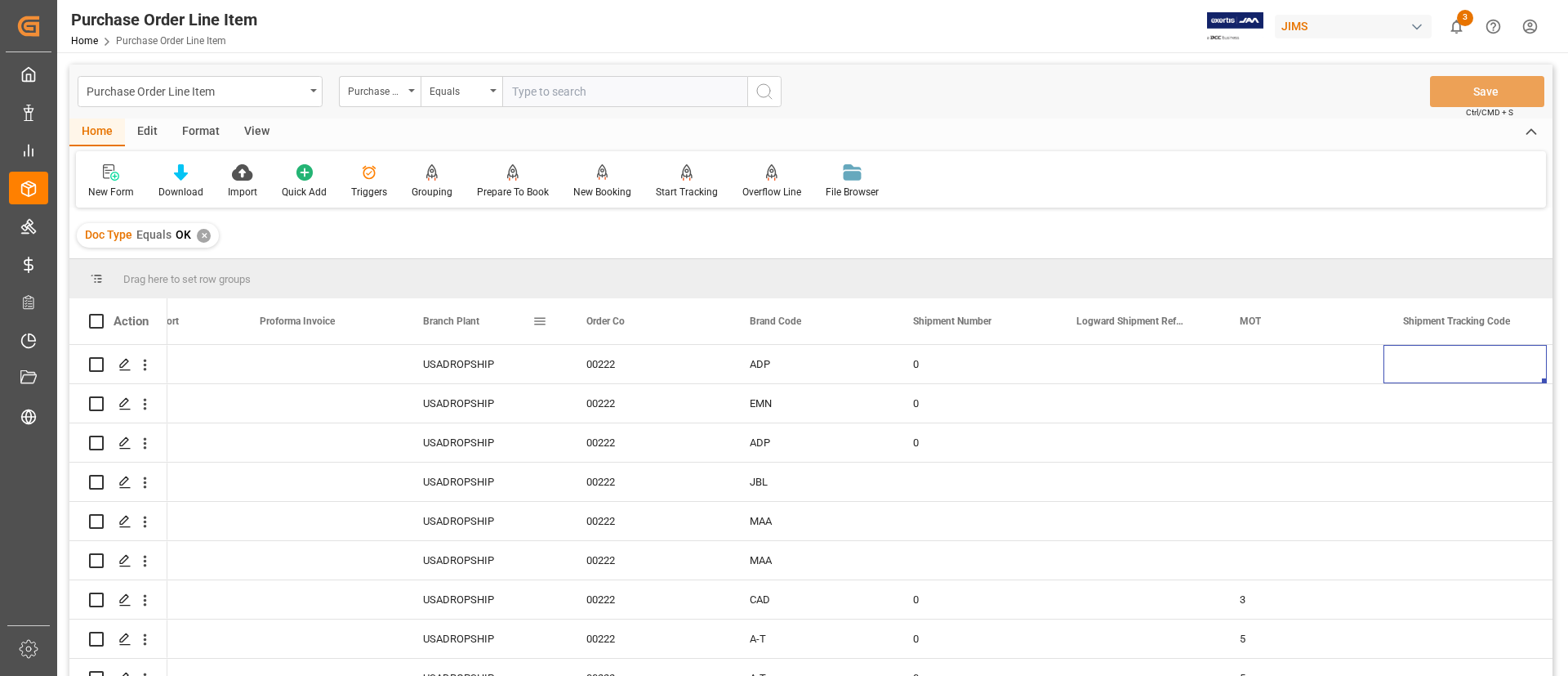
click at [544, 323] on span at bounding box center [539, 321] width 14 height 14
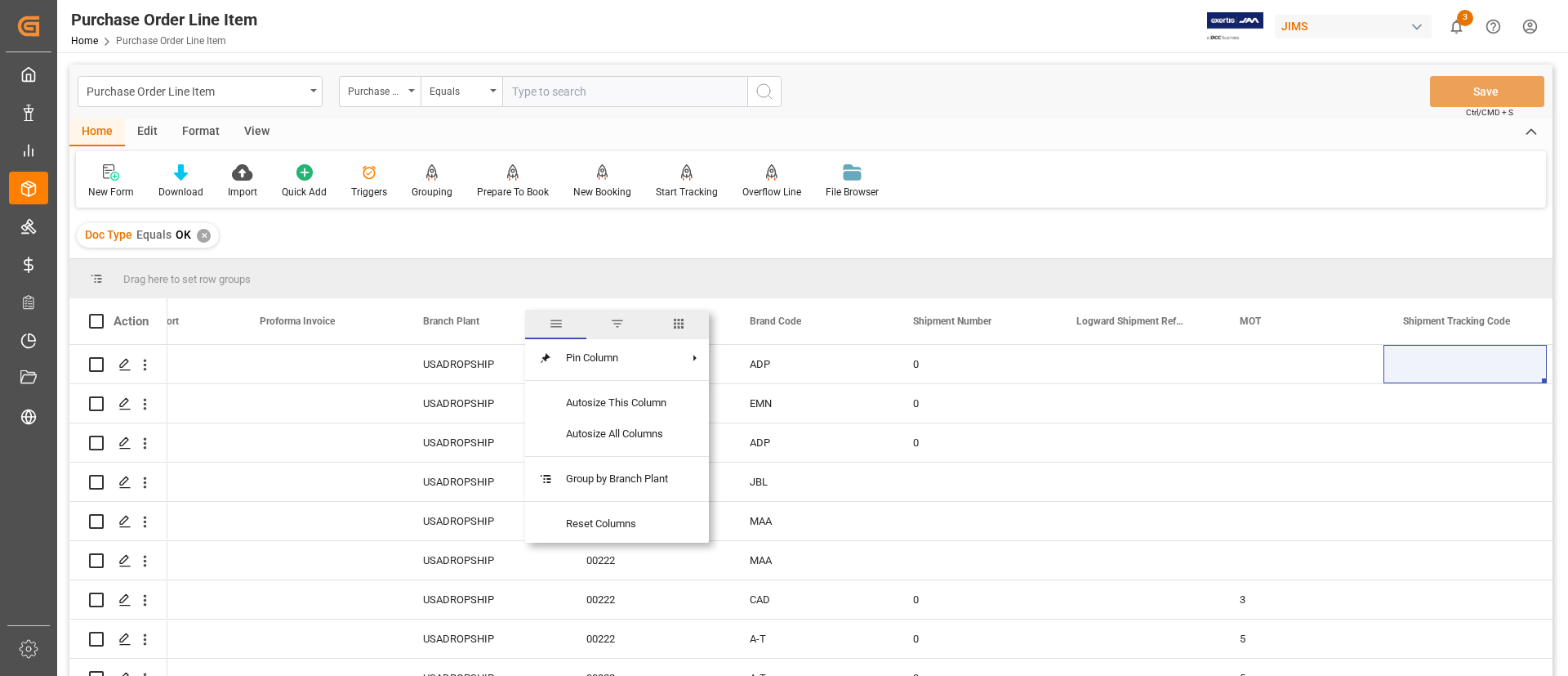
click at [618, 329] on span "filter" at bounding box center [617, 323] width 14 height 14
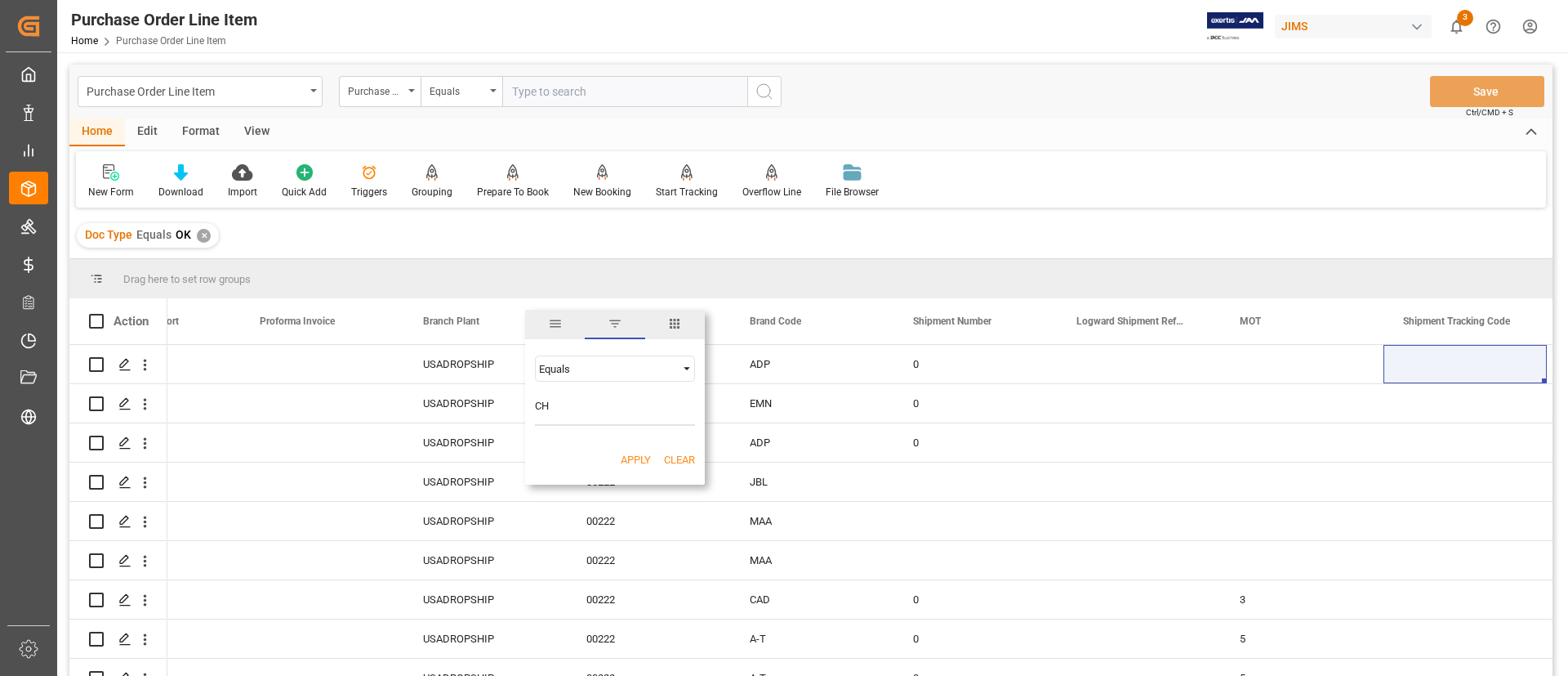
type input "CH"
click at [635, 452] on button "Apply" at bounding box center [636, 460] width 30 height 16
